Goal: Transaction & Acquisition: Purchase product/service

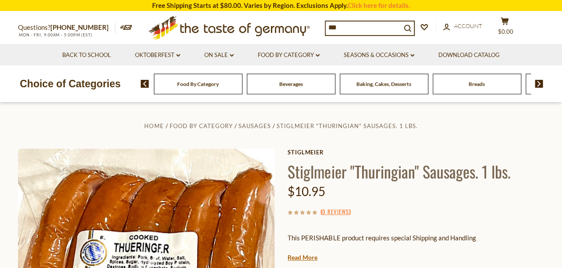
type input "****"
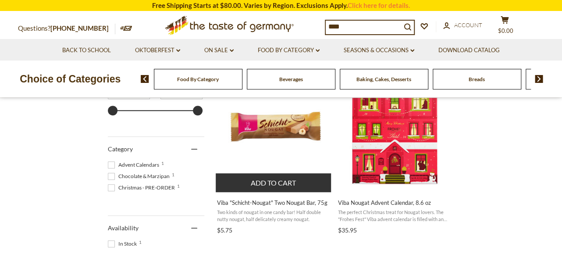
scroll to position [205, 0]
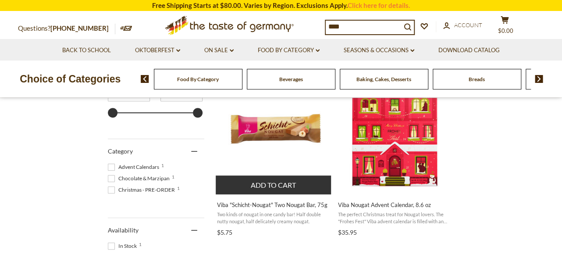
click at [266, 134] on img "Viba" at bounding box center [274, 129] width 116 height 116
